Goal: Find specific page/section: Find specific page/section

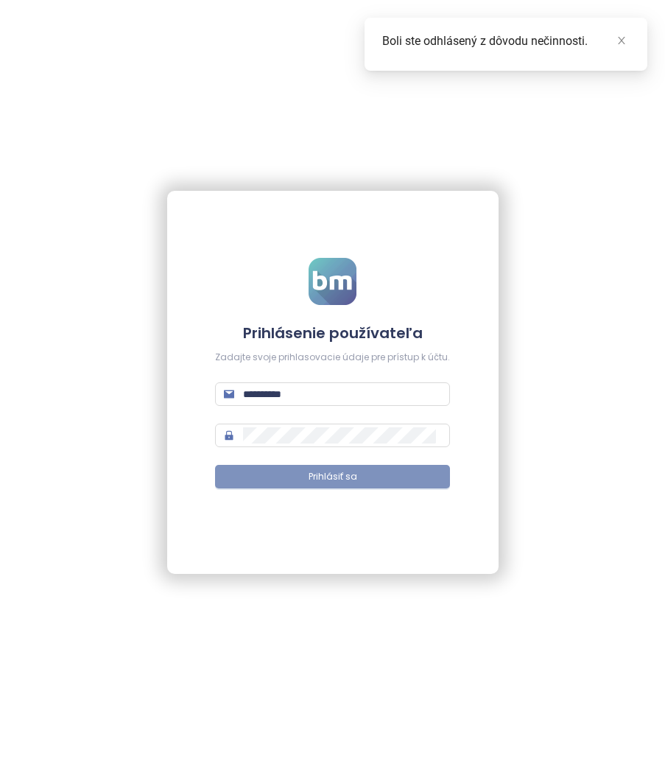
click at [315, 471] on span "Prihlásiť sa" at bounding box center [333, 477] width 49 height 14
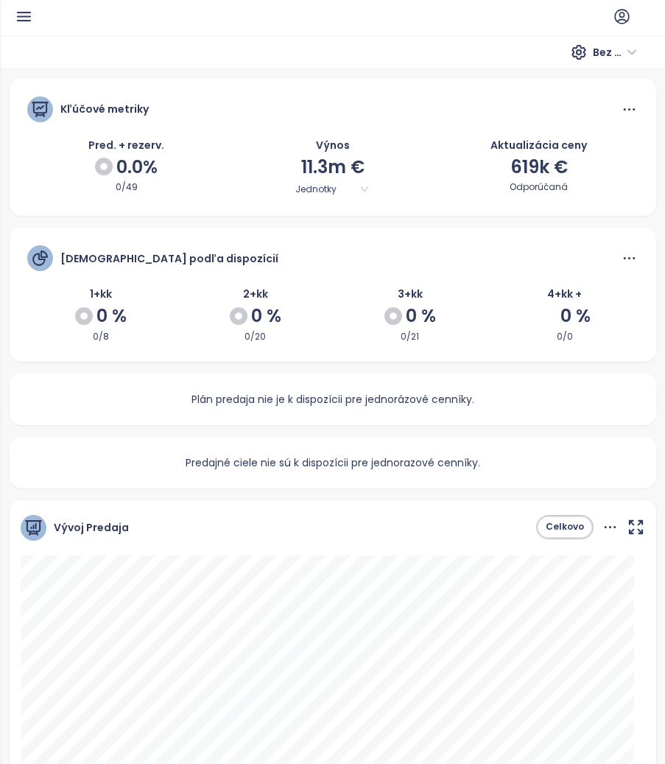
click at [30, 13] on icon "button" at bounding box center [24, 16] width 18 height 18
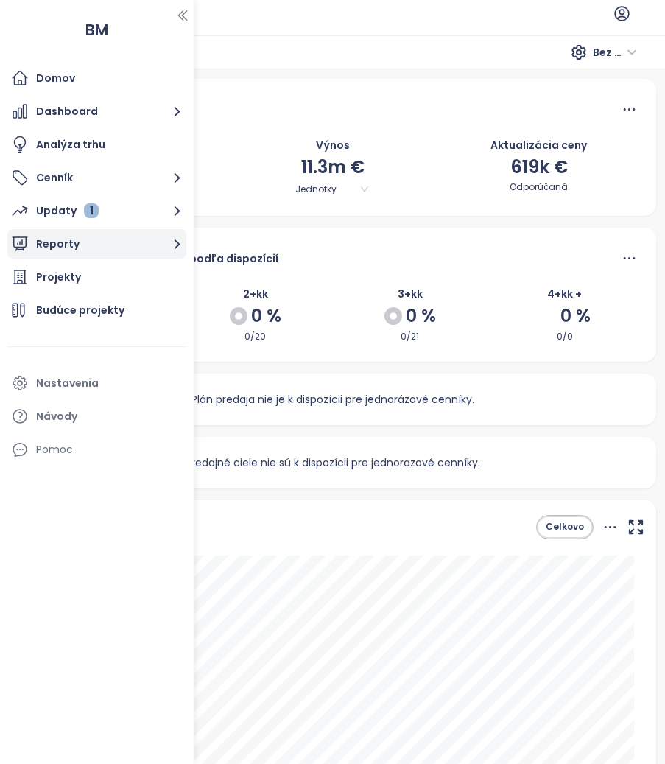
click at [105, 240] on button "Reporty" at bounding box center [96, 243] width 179 height 29
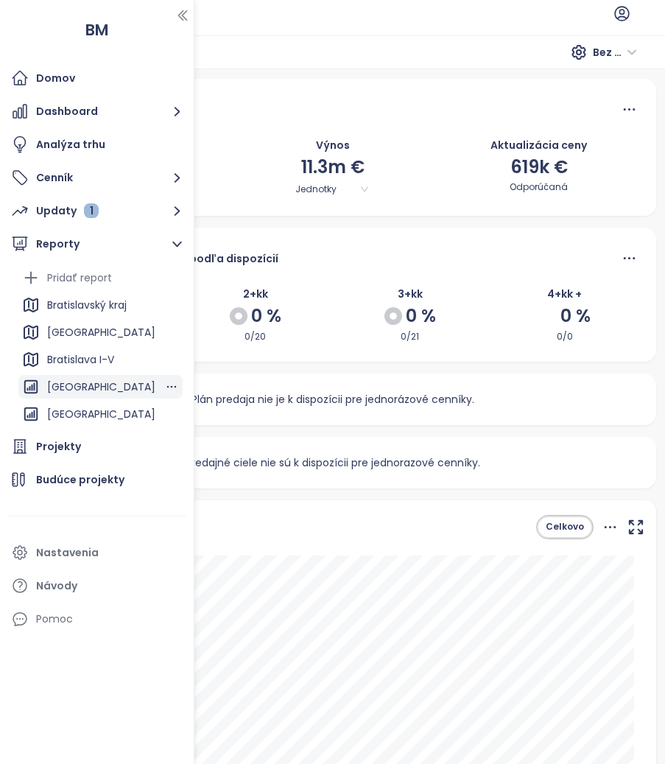
click at [116, 385] on div "[GEOGRAPHIC_DATA]" at bounding box center [101, 387] width 108 height 18
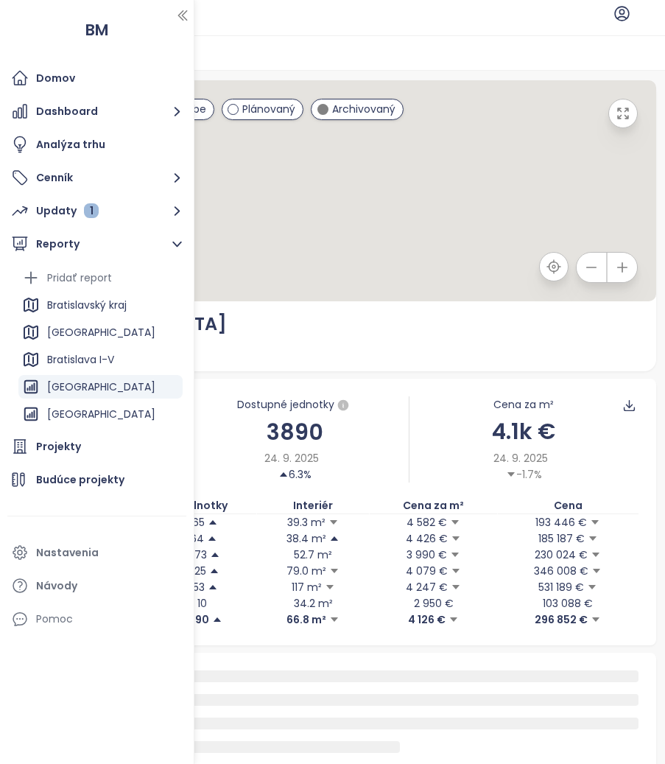
click at [372, 357] on div "Dokončený Vo výstavbe Plánovaný Archivovaný Mapa Satelit BRATISLAVA CITY 223 pr…" at bounding box center [333, 226] width 647 height 292
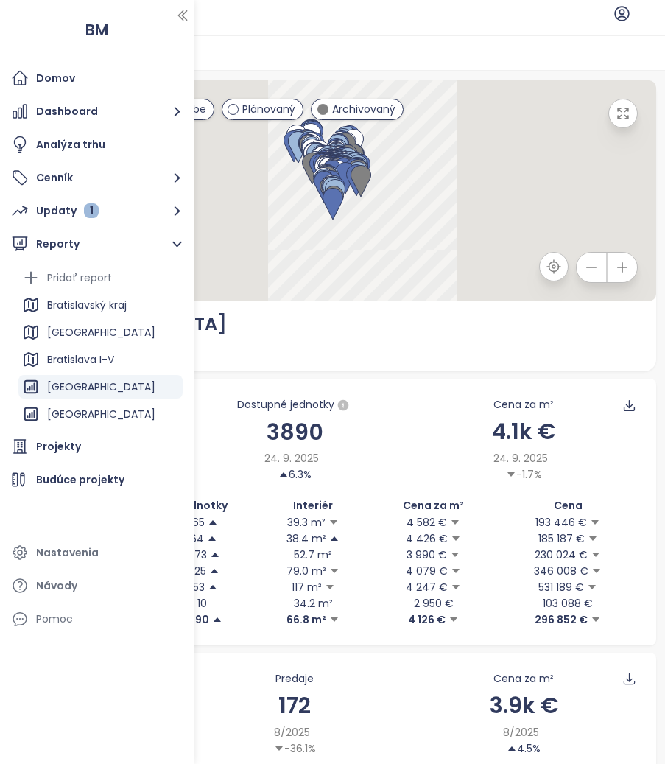
click at [180, 18] on icon "button" at bounding box center [182, 15] width 15 height 15
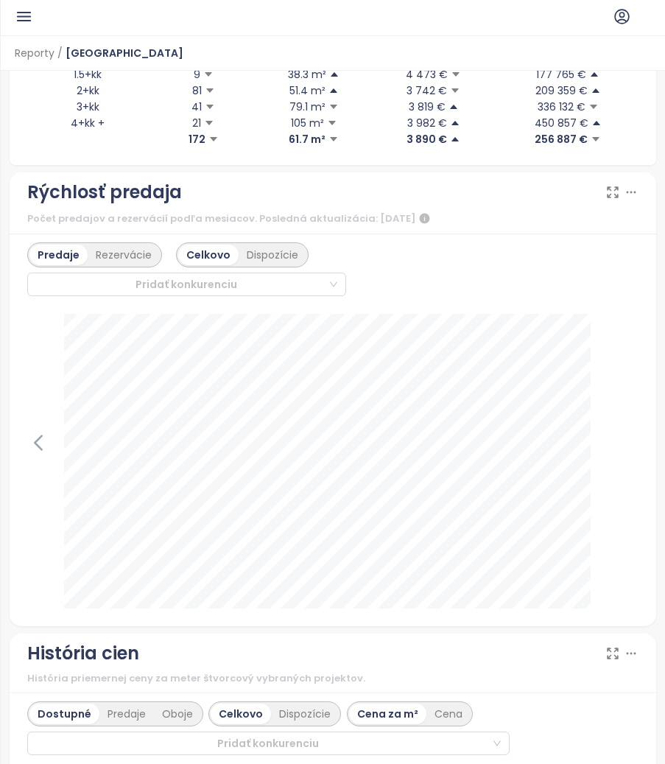
scroll to position [884, 0]
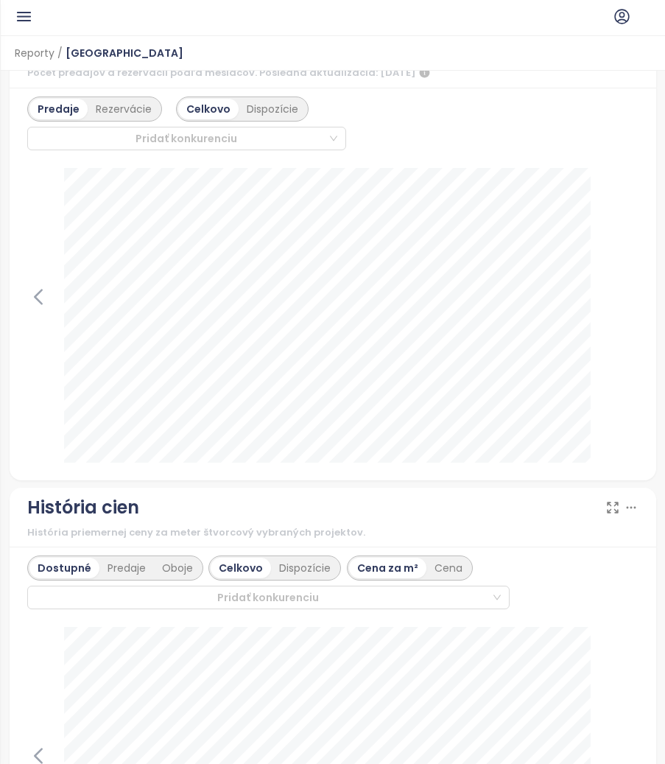
click at [534, 567] on div "Dostupné Predaje Oboje Celkovo Dispozície Cena za m² Cena Pridať konkurenciu" at bounding box center [333, 583] width 612 height 55
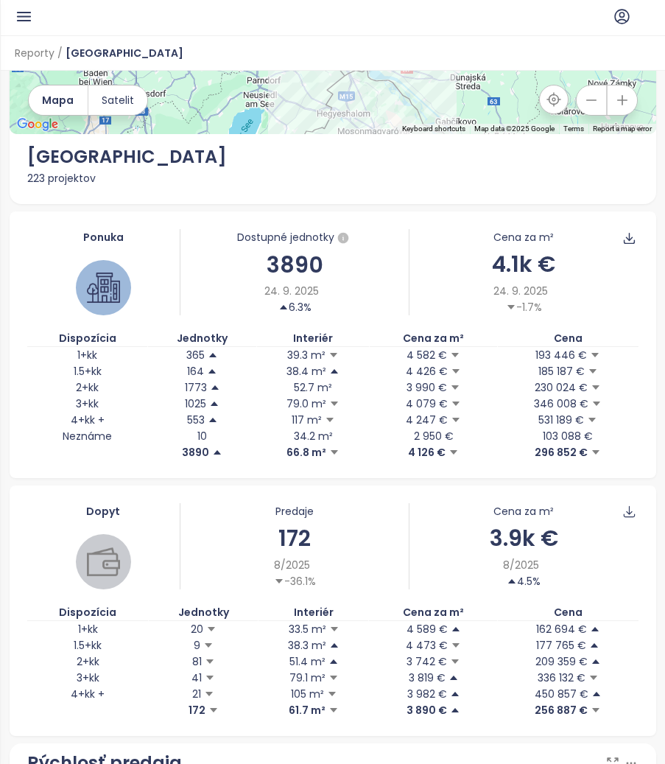
scroll to position [0, 0]
